Goal: Transaction & Acquisition: Book appointment/travel/reservation

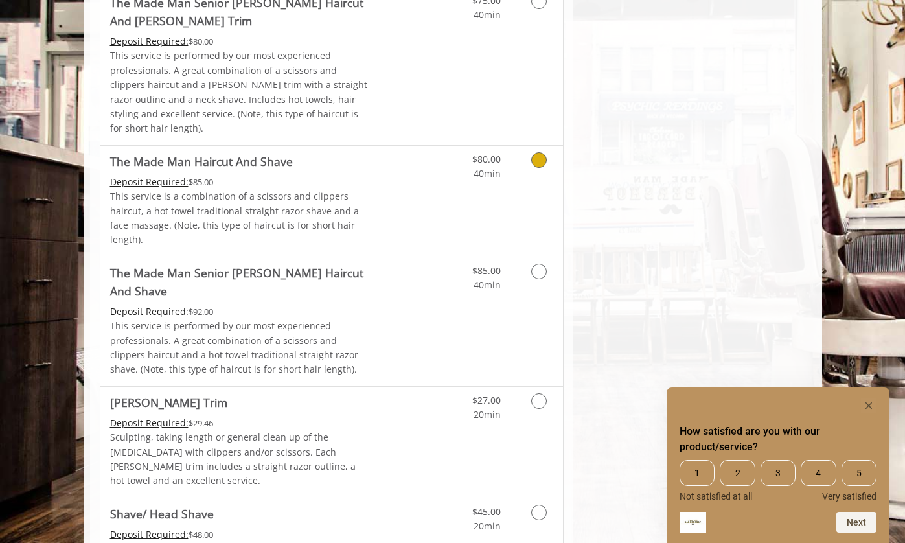
scroll to position [1355, 0]
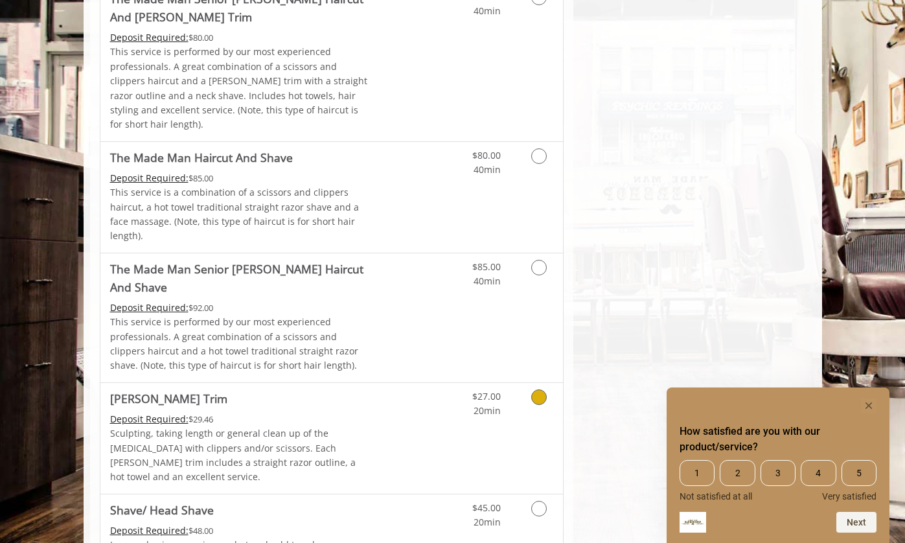
click at [542, 390] on icon "Grooming services" at bounding box center [540, 398] width 16 height 16
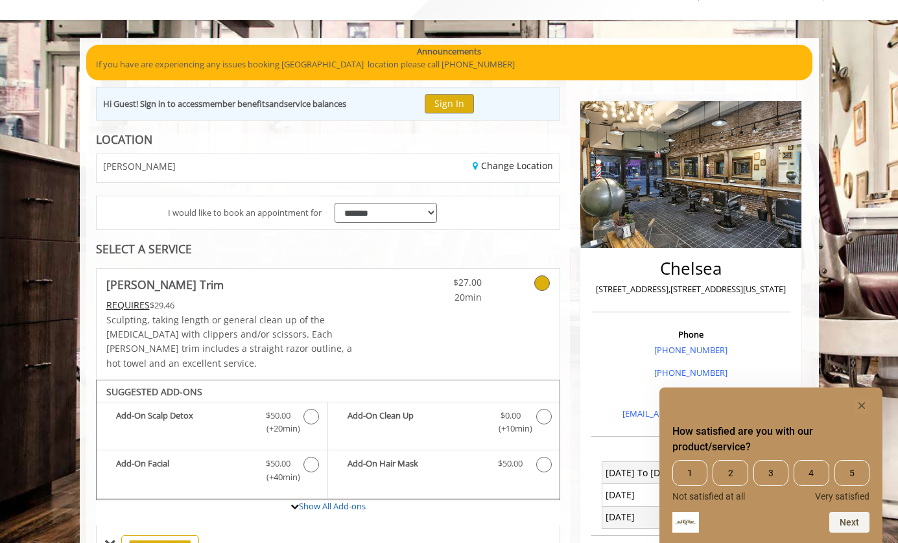
scroll to position [0, 0]
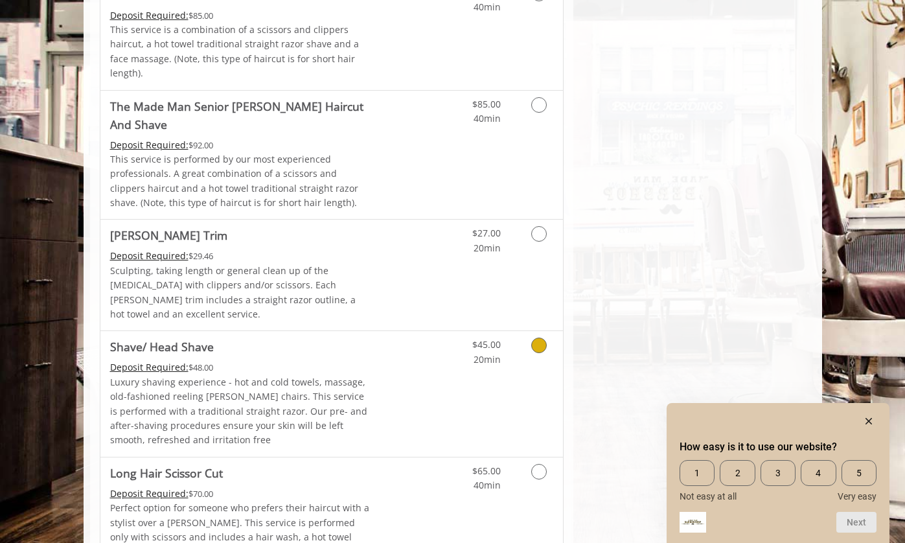
scroll to position [1348, 0]
click at [543, 228] on icon "Grooming services" at bounding box center [540, 236] width 16 height 16
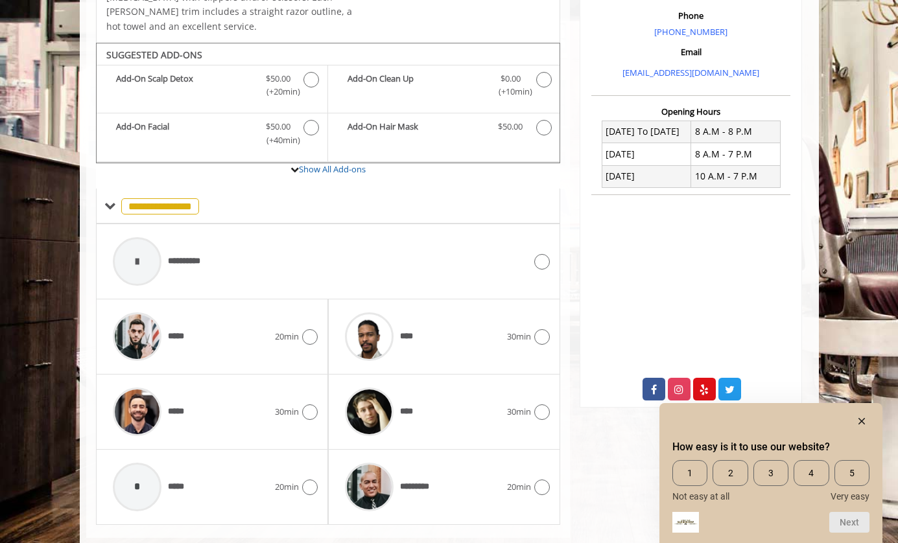
scroll to position [410, 0]
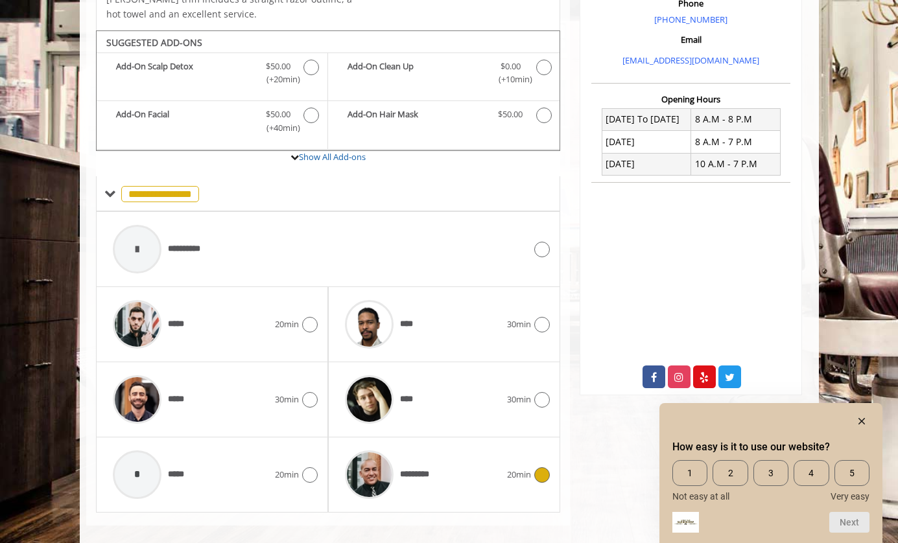
click at [537, 467] on icon at bounding box center [542, 475] width 16 height 16
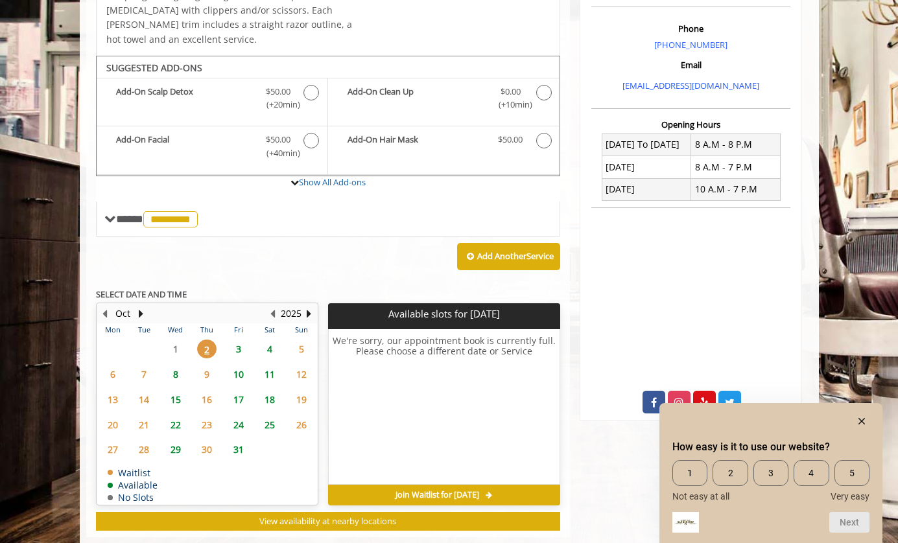
scroll to position [396, 0]
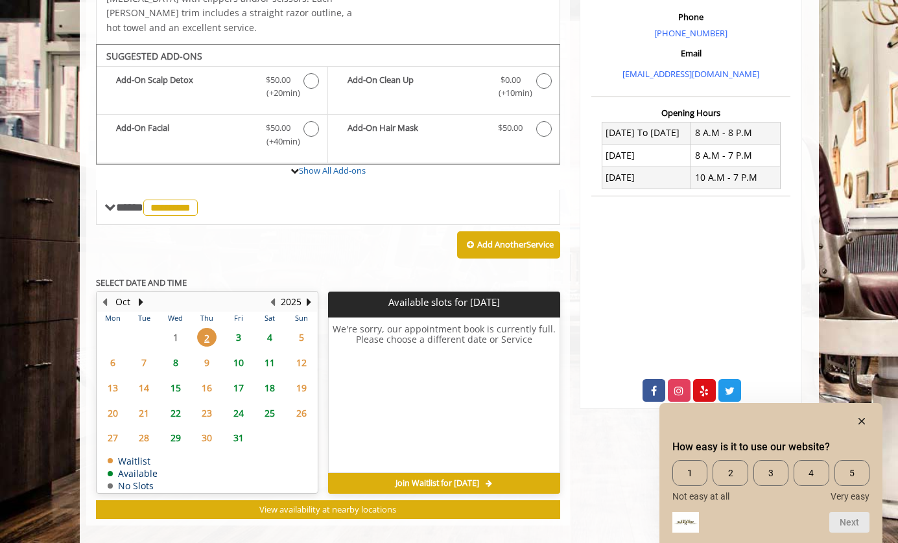
click at [239, 328] on span "3" at bounding box center [238, 337] width 19 height 19
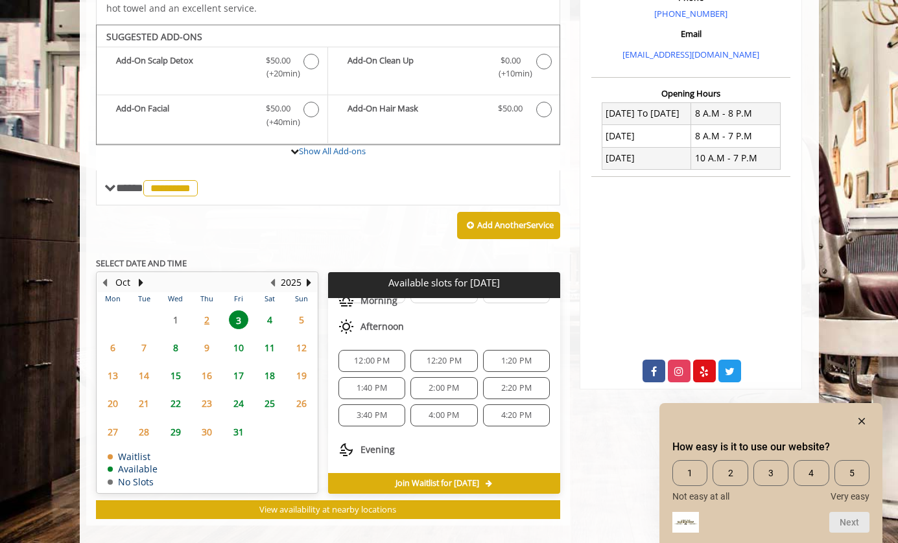
scroll to position [140, 0]
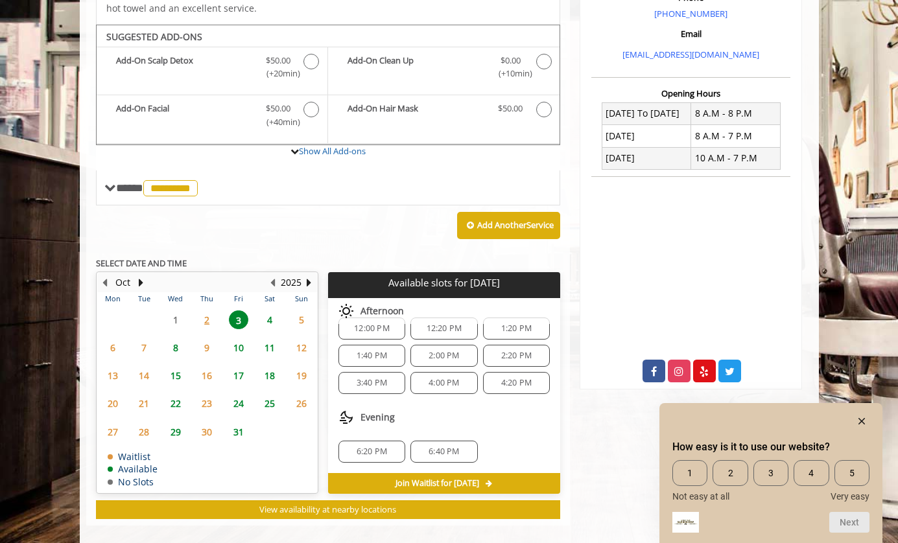
click at [455, 378] on span "4:00 PM" at bounding box center [443, 383] width 30 height 10
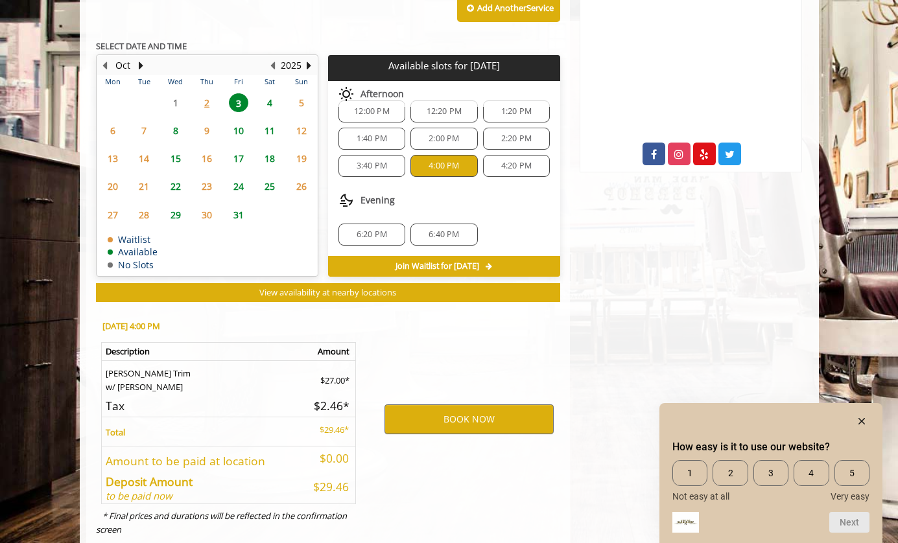
scroll to position [649, 0]
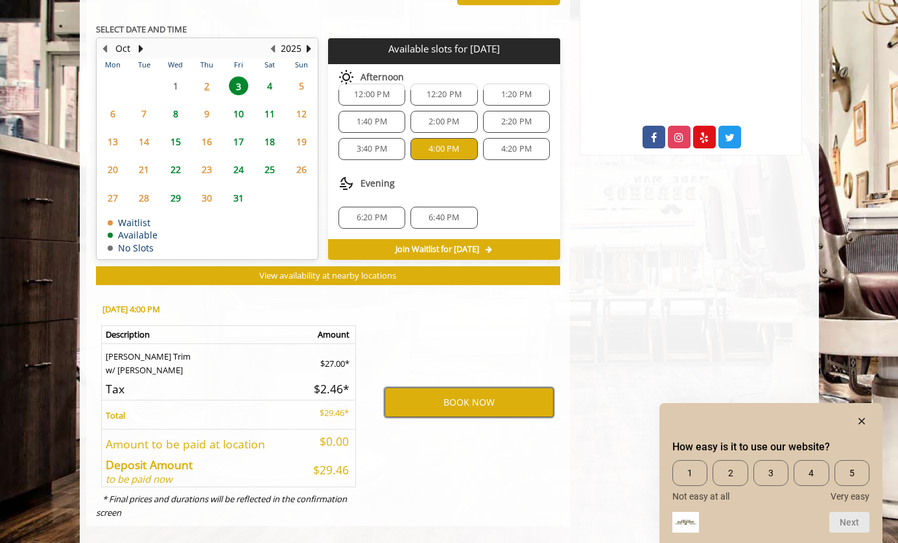
click at [439, 388] on button "BOOK NOW" at bounding box center [468, 403] width 169 height 30
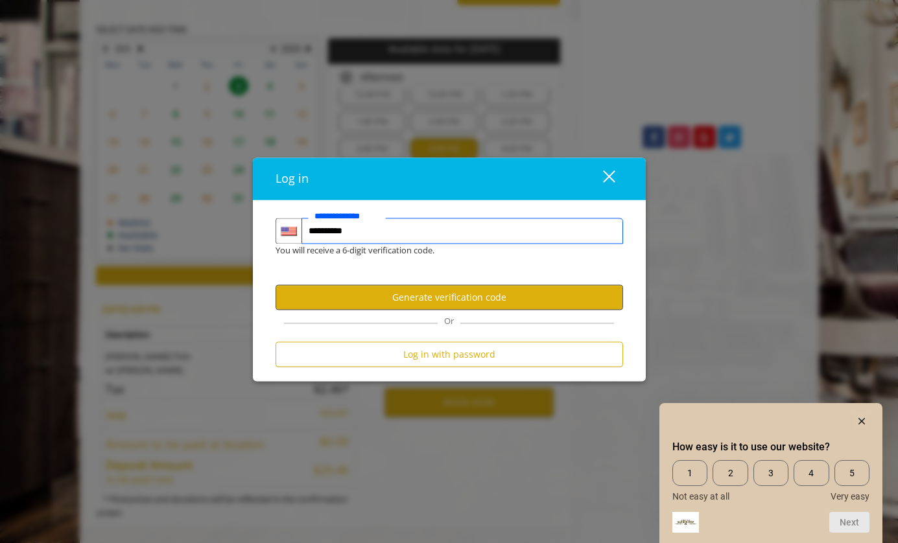
type input "**********"
click at [393, 298] on button "Generate verification code" at bounding box center [448, 297] width 347 height 25
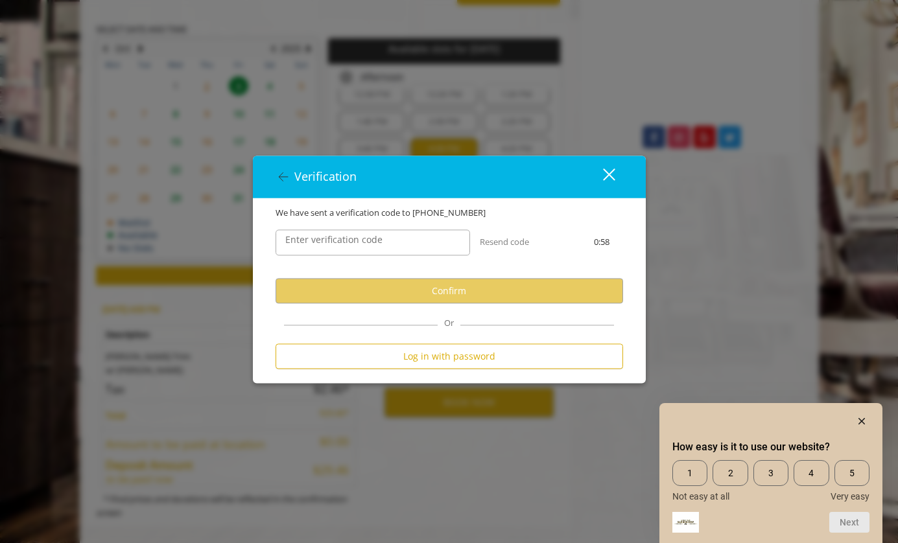
click at [370, 246] on label "Enter verification code" at bounding box center [334, 240] width 110 height 14
click at [370, 246] on input "Enter verification code" at bounding box center [372, 242] width 194 height 26
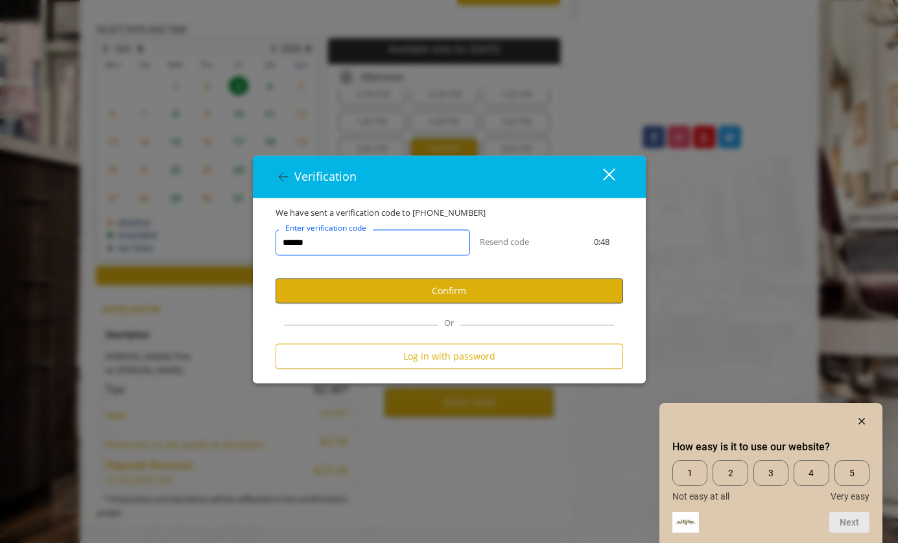
type input "******"
click at [449, 287] on button "Confirm" at bounding box center [448, 290] width 347 height 25
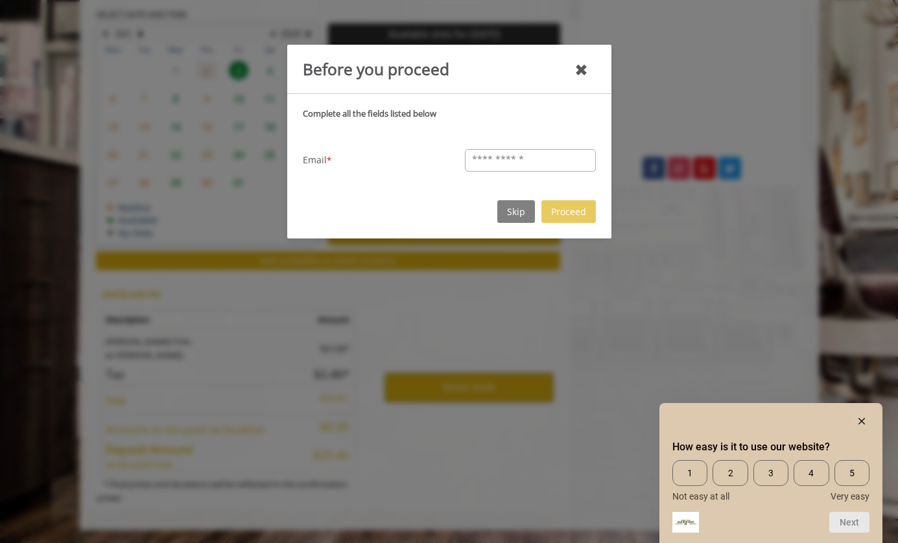
scroll to position [603, 0]
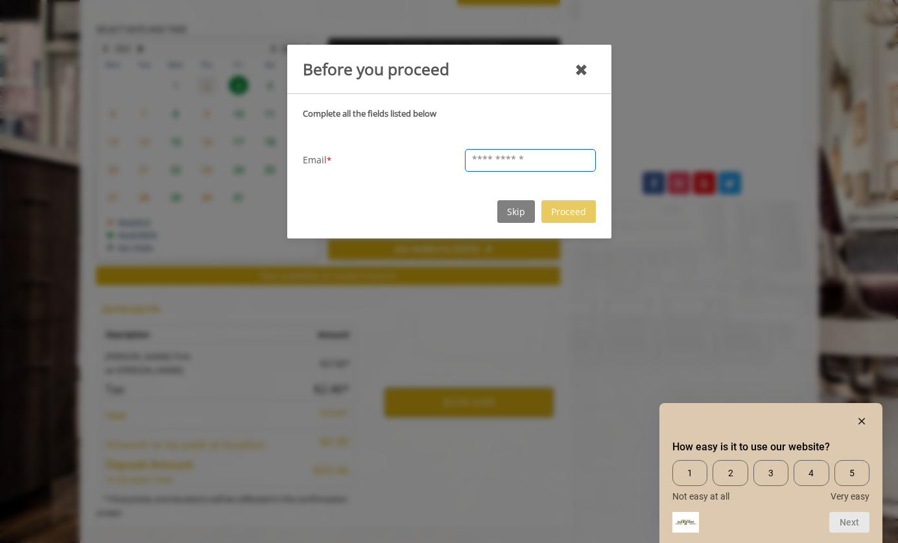
click at [498, 163] on input "text" at bounding box center [530, 160] width 131 height 23
type input "*********"
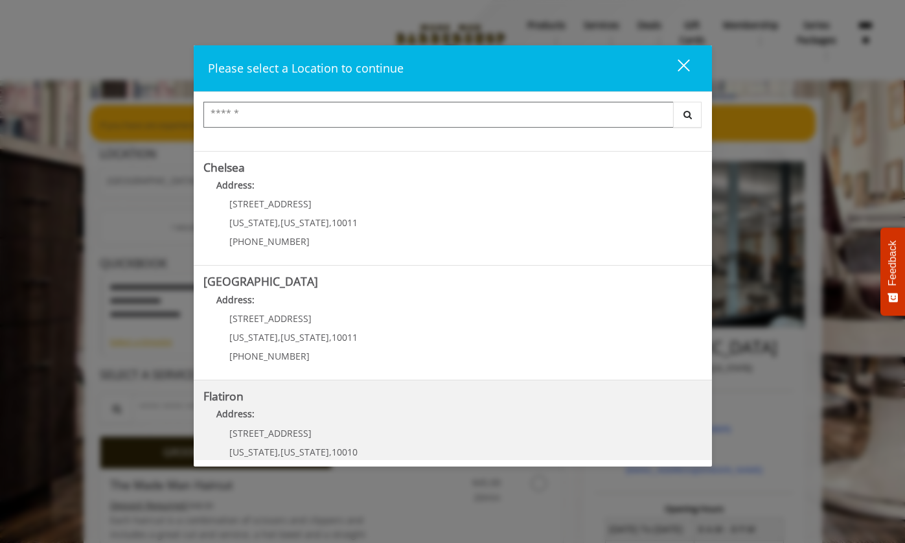
scroll to position [86, 0]
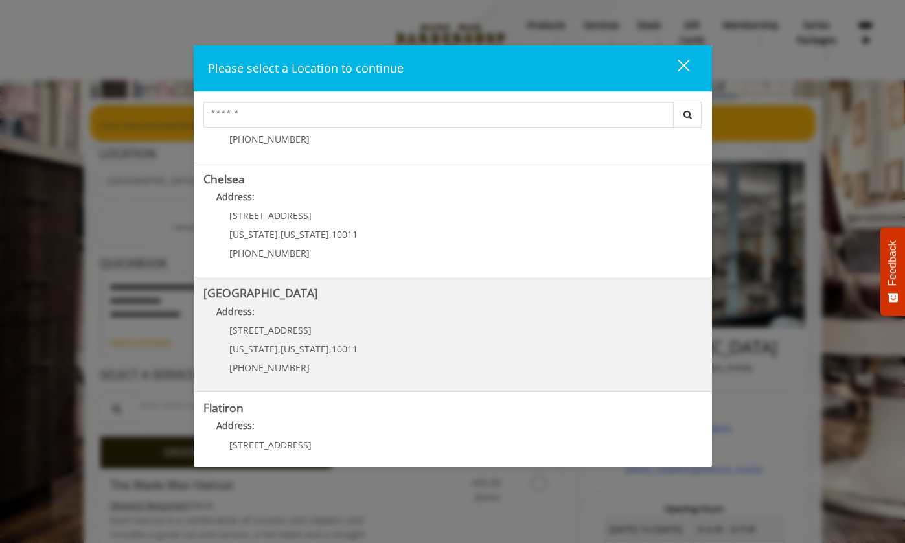
click at [269, 316] on Street "Address:" at bounding box center [453, 315] width 499 height 21
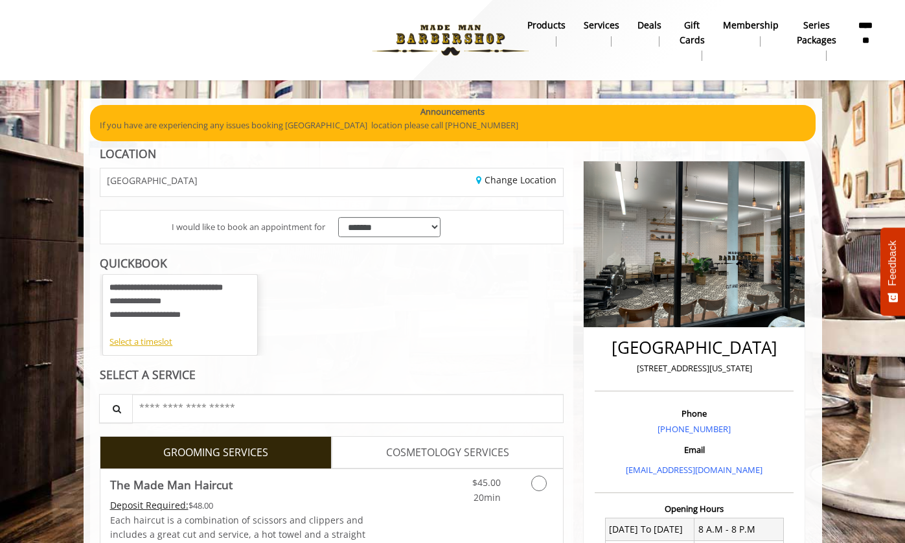
scroll to position [99, 0]
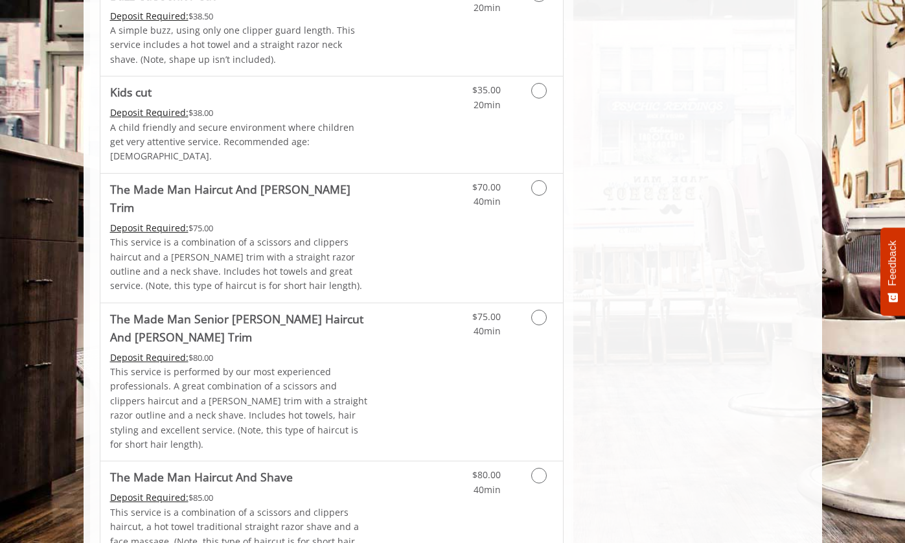
scroll to position [1229, 0]
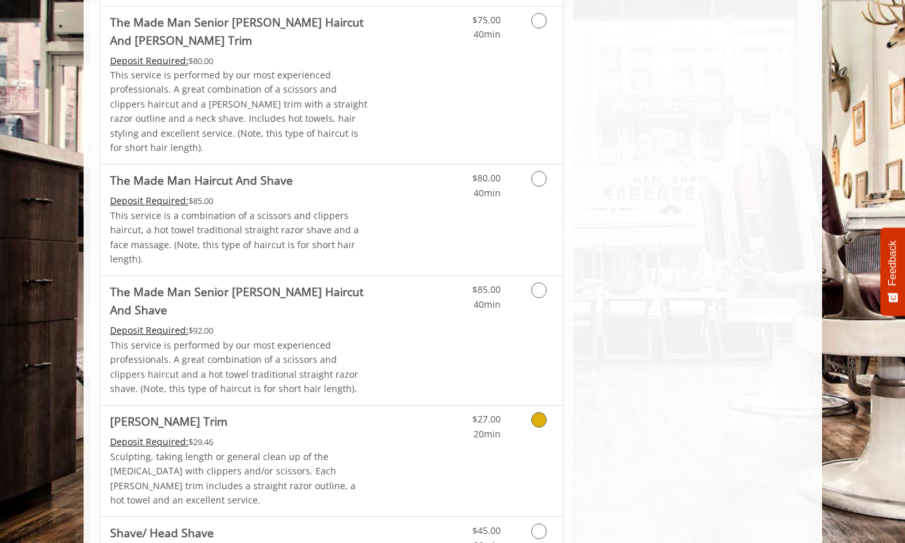
click at [539, 406] on link "Grooming services" at bounding box center [536, 424] width 33 height 36
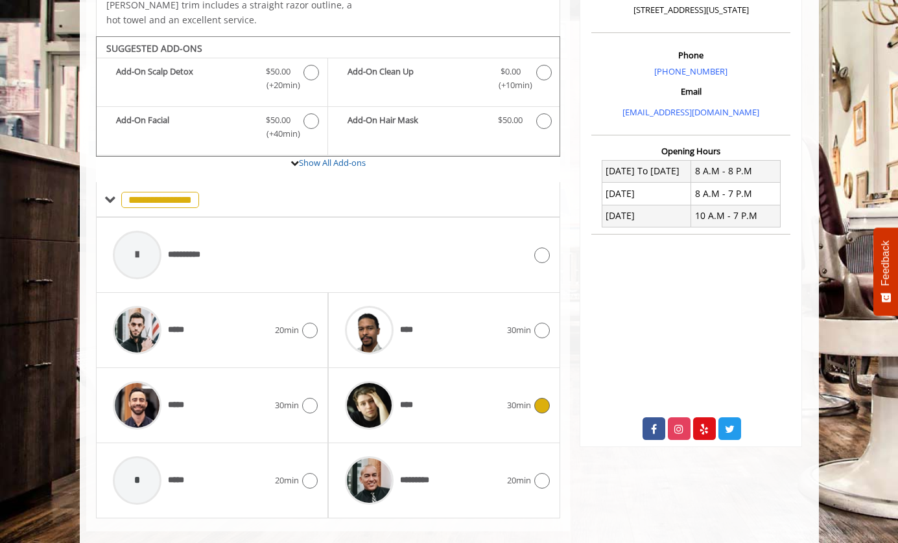
scroll to position [364, 0]
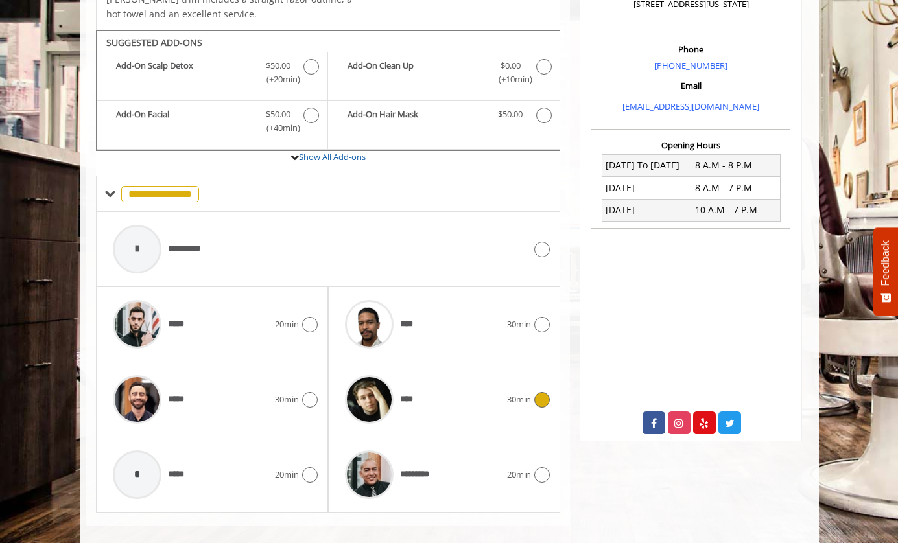
click at [364, 384] on img at bounding box center [369, 399] width 49 height 49
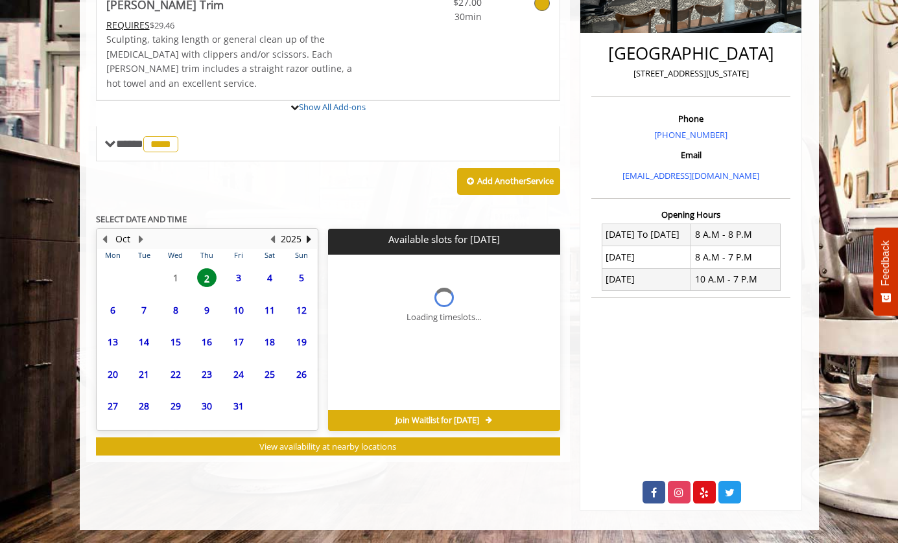
scroll to position [358, 0]
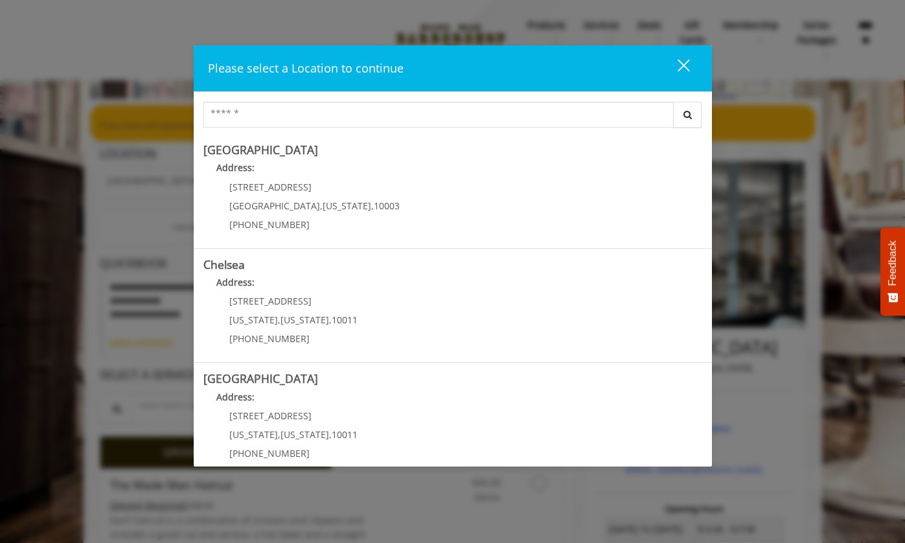
click at [679, 60] on div "close dialog" at bounding box center [683, 66] width 12 height 12
